Goal: Find contact information: Obtain details needed to contact an individual or organization

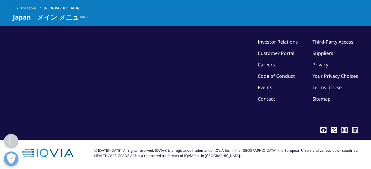
scroll to position [1520, 0]
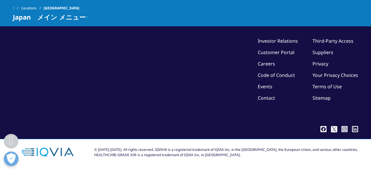
click at [33, 9] on link "Locations" at bounding box center [32, 8] width 23 height 11
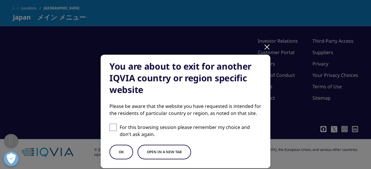
click at [264, 46] on div at bounding box center [267, 47] width 7 height 16
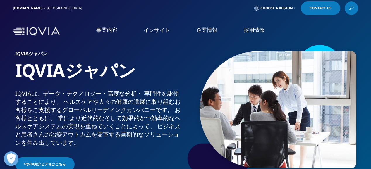
scroll to position [0, 0]
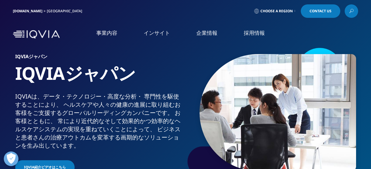
click at [9, 75] on link "概要" at bounding box center [69, 74] width 121 height 7
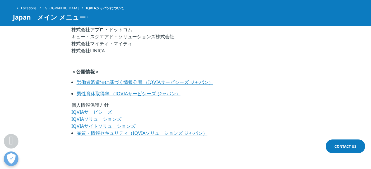
scroll to position [439, 0]
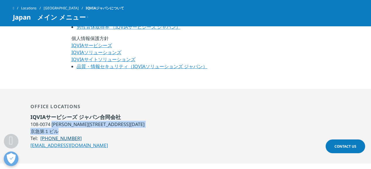
drag, startPoint x: 51, startPoint y: 123, endPoint x: 115, endPoint y: 130, distance: 63.9
click at [115, 130] on ul "IQVIAサービシーズ ジャパン合同会社 [STREET_ADDRESS][PERSON_NAME][DATE] [GEOGRAPHIC_DATA] Tel:…" at bounding box center [87, 131] width 114 height 35
click at [132, 123] on div "Office locations IQVIAサービシーズ ジャパン合同会社 [STREET_ADDRESS][PERSON_NAME][DATE] [GEOG…" at bounding box center [186, 126] width 346 height 45
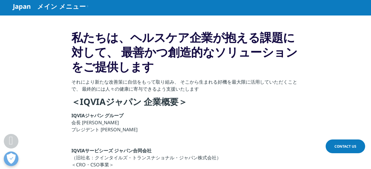
scroll to position [0, 0]
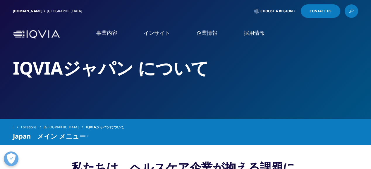
click at [15, 98] on link "アクセス" at bounding box center [69, 97] width 121 height 7
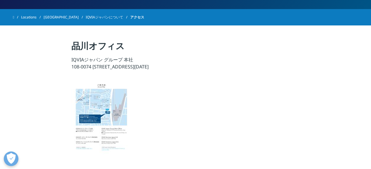
scroll to position [59, 0]
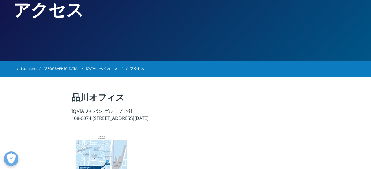
click at [98, 145] on img at bounding box center [100, 170] width 59 height 79
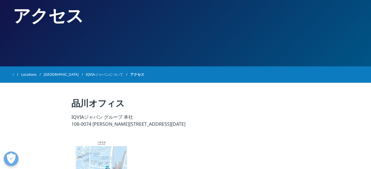
scroll to position [59, 0]
